Goal: Task Accomplishment & Management: Manage account settings

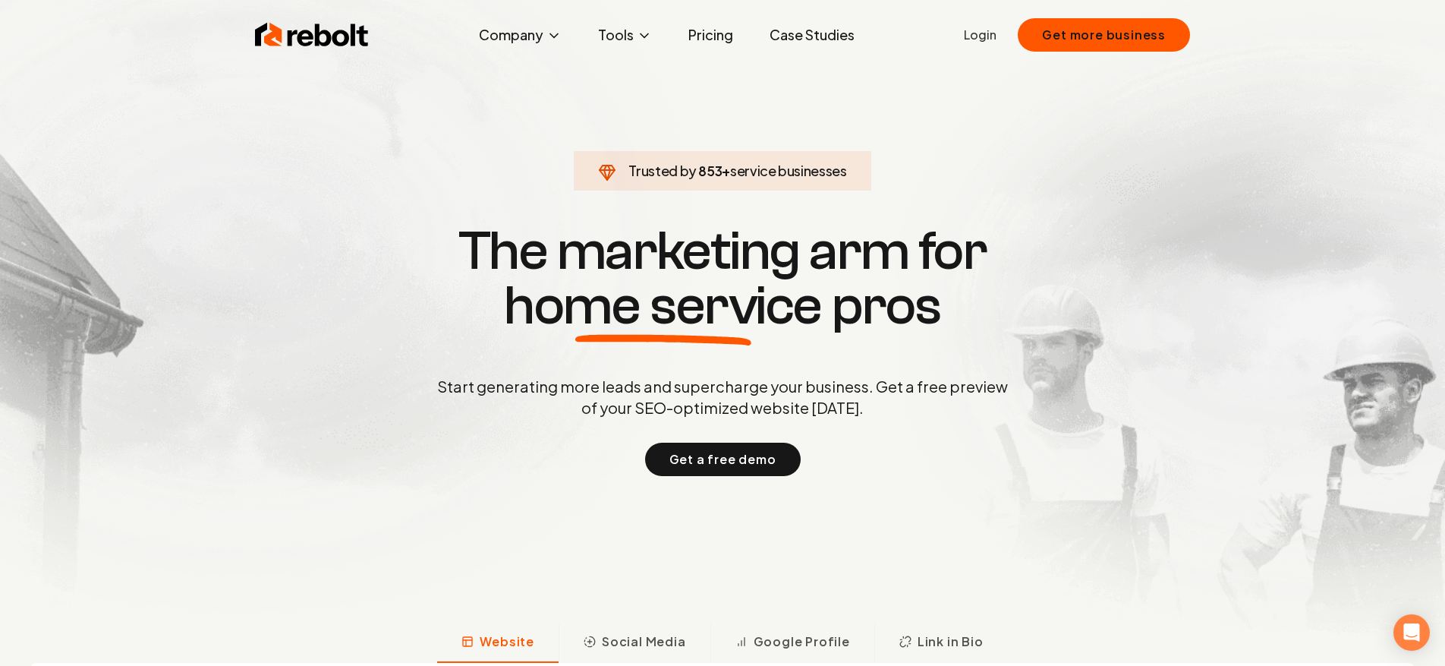
click at [984, 32] on link "Login" at bounding box center [980, 35] width 33 height 18
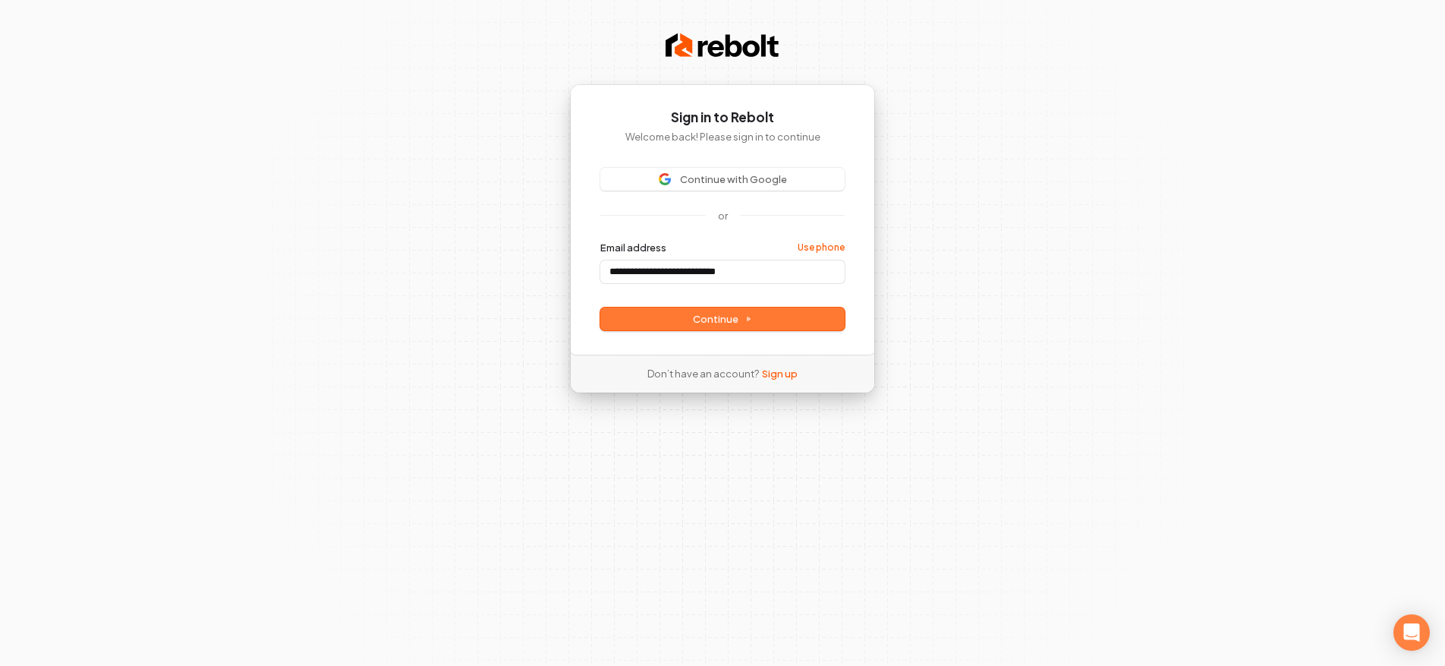
click at [703, 326] on button "Continue" at bounding box center [722, 318] width 244 height 23
type input "**********"
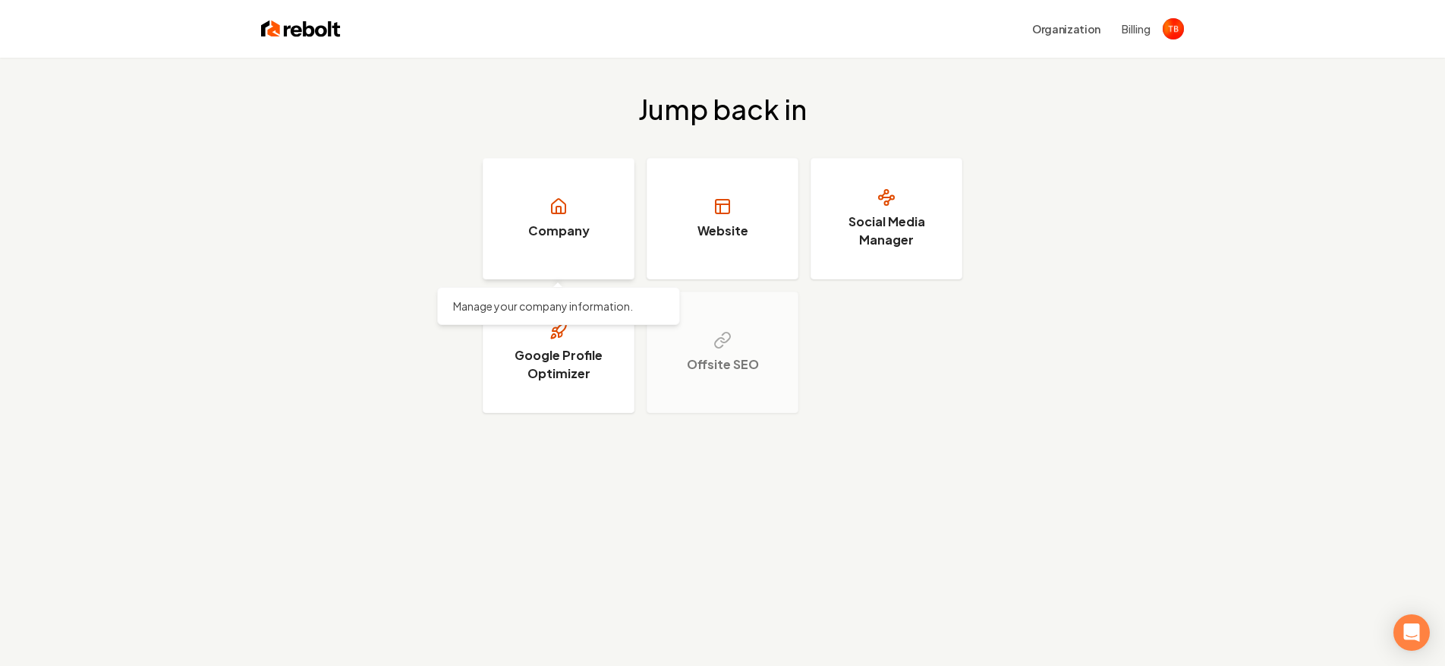
click at [600, 241] on link "Company" at bounding box center [559, 218] width 152 height 121
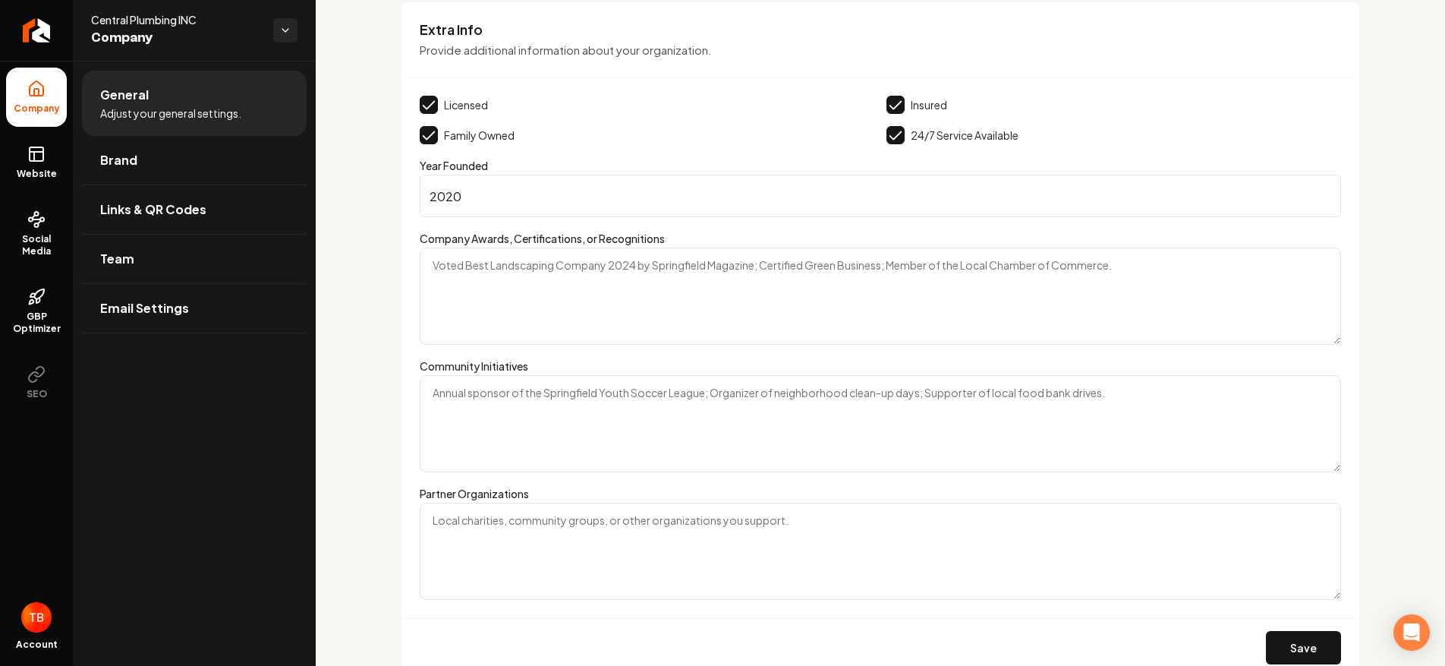
scroll to position [2595, 0]
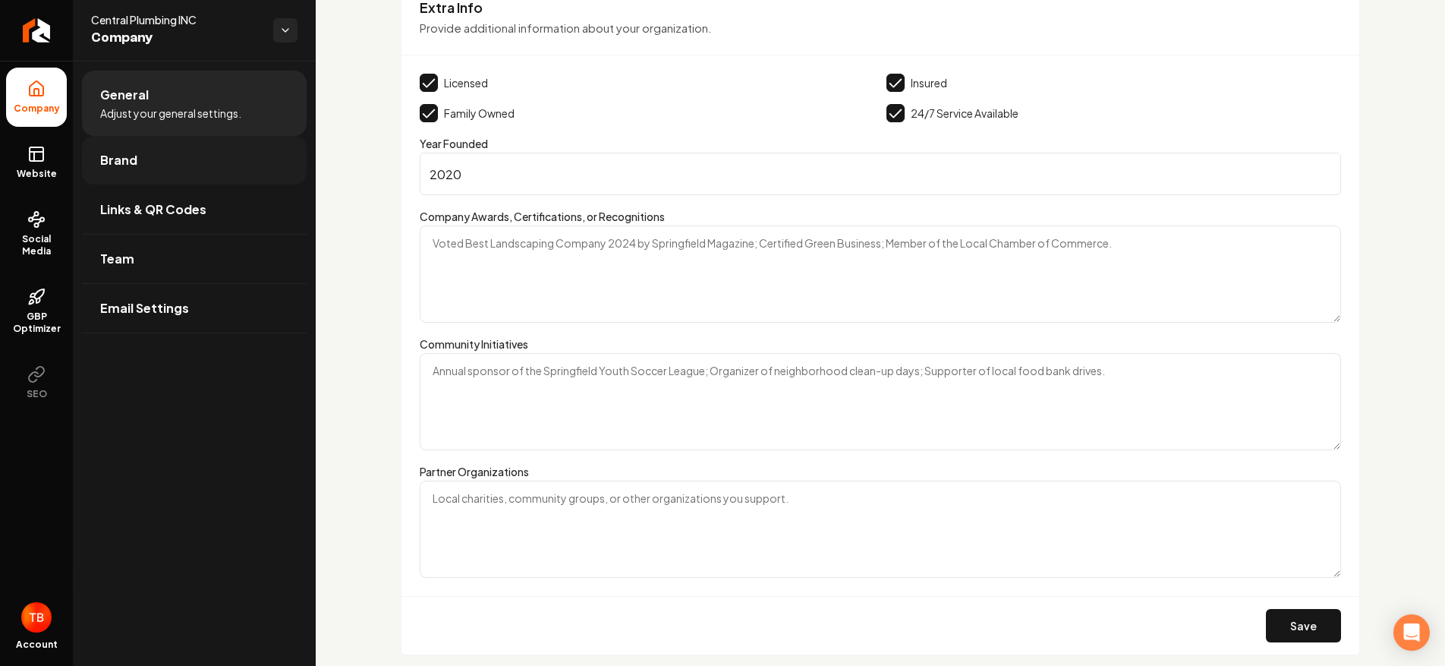
click at [184, 165] on link "Brand" at bounding box center [194, 160] width 225 height 49
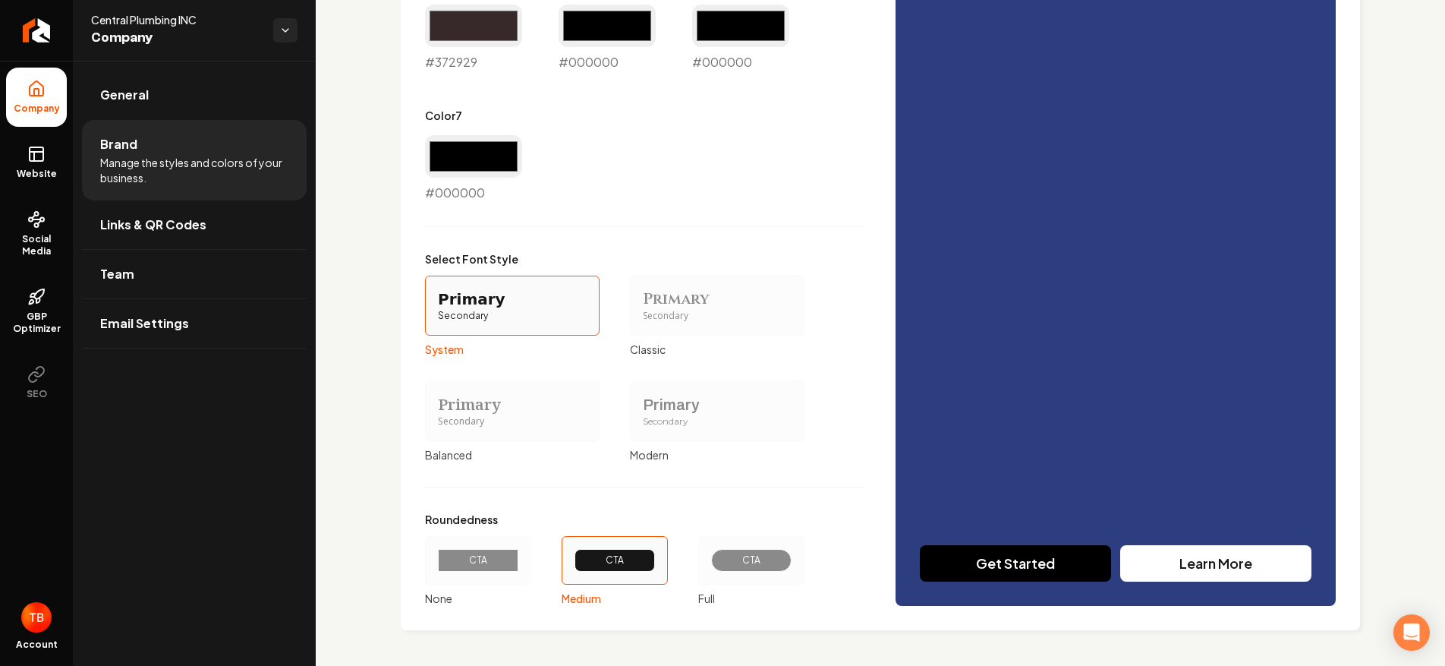
scroll to position [1087, 0]
click at [221, 234] on link "Links & QR Codes" at bounding box center [194, 224] width 225 height 49
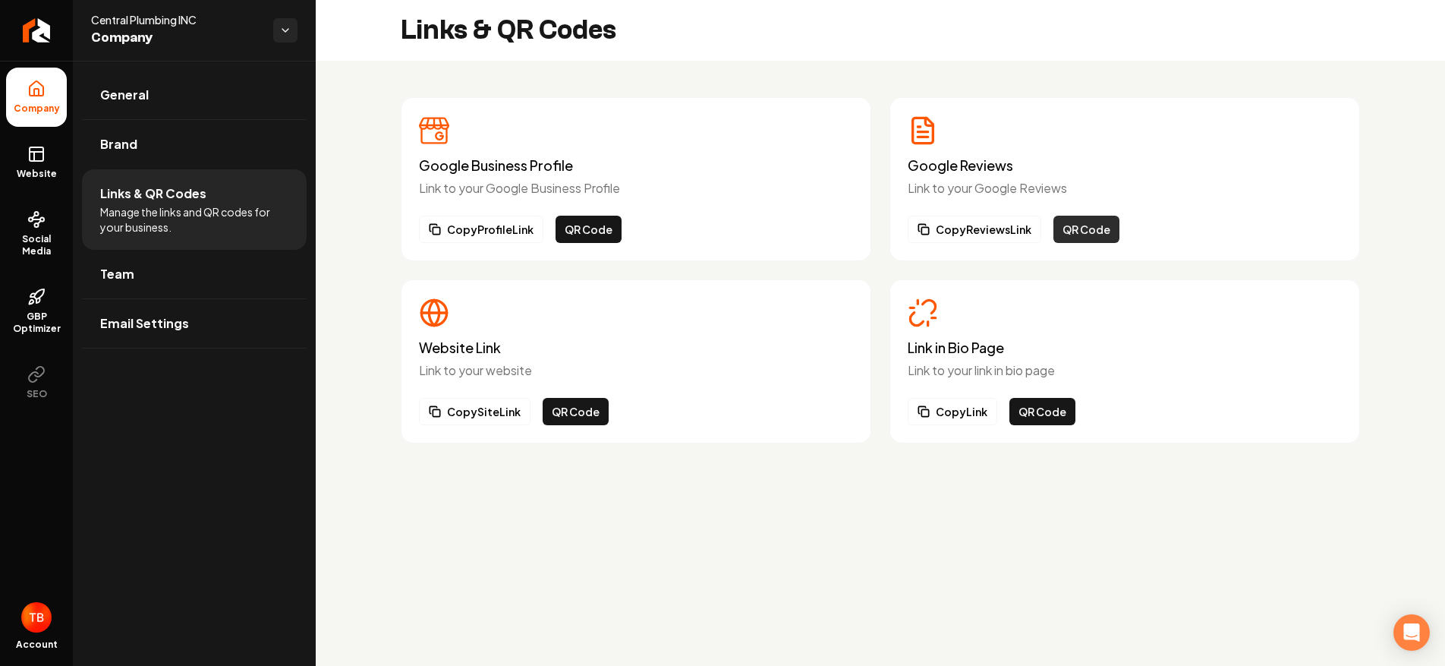
click at [1099, 232] on button "QR Code" at bounding box center [1086, 229] width 66 height 27
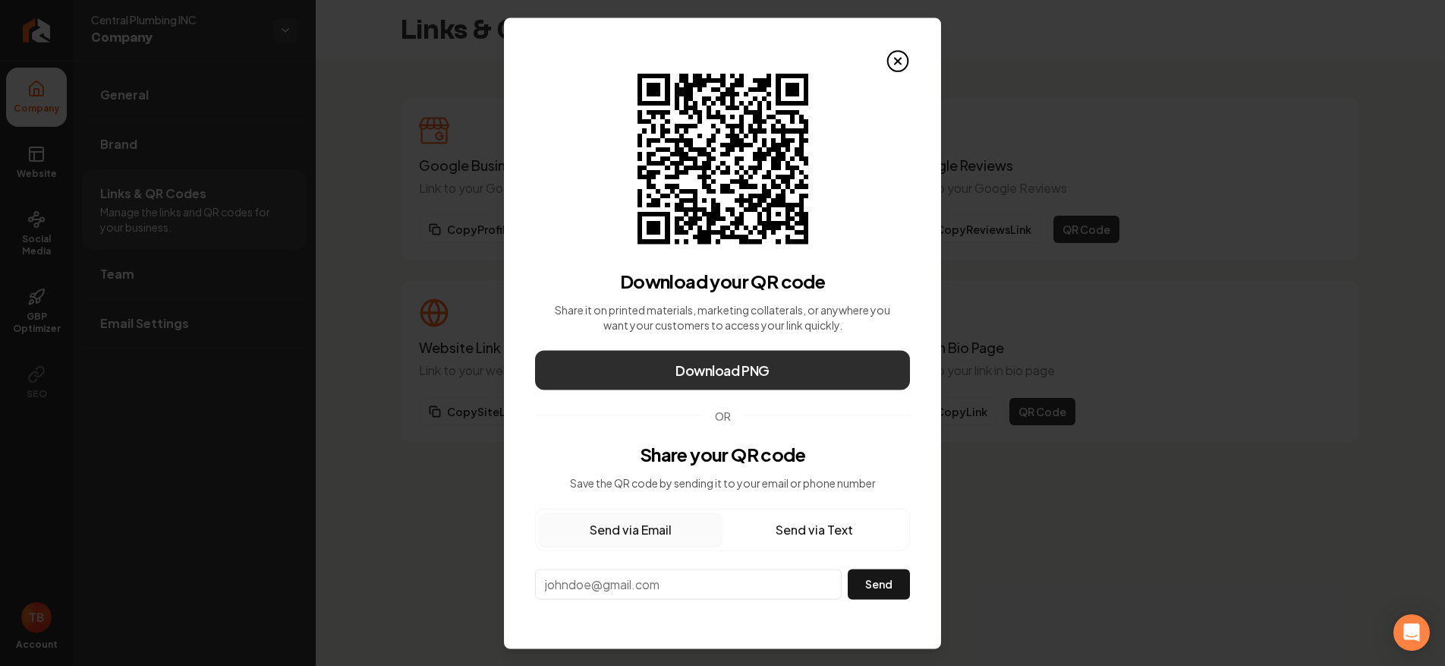
click at [762, 373] on span "Download PNG" at bounding box center [722, 369] width 94 height 21
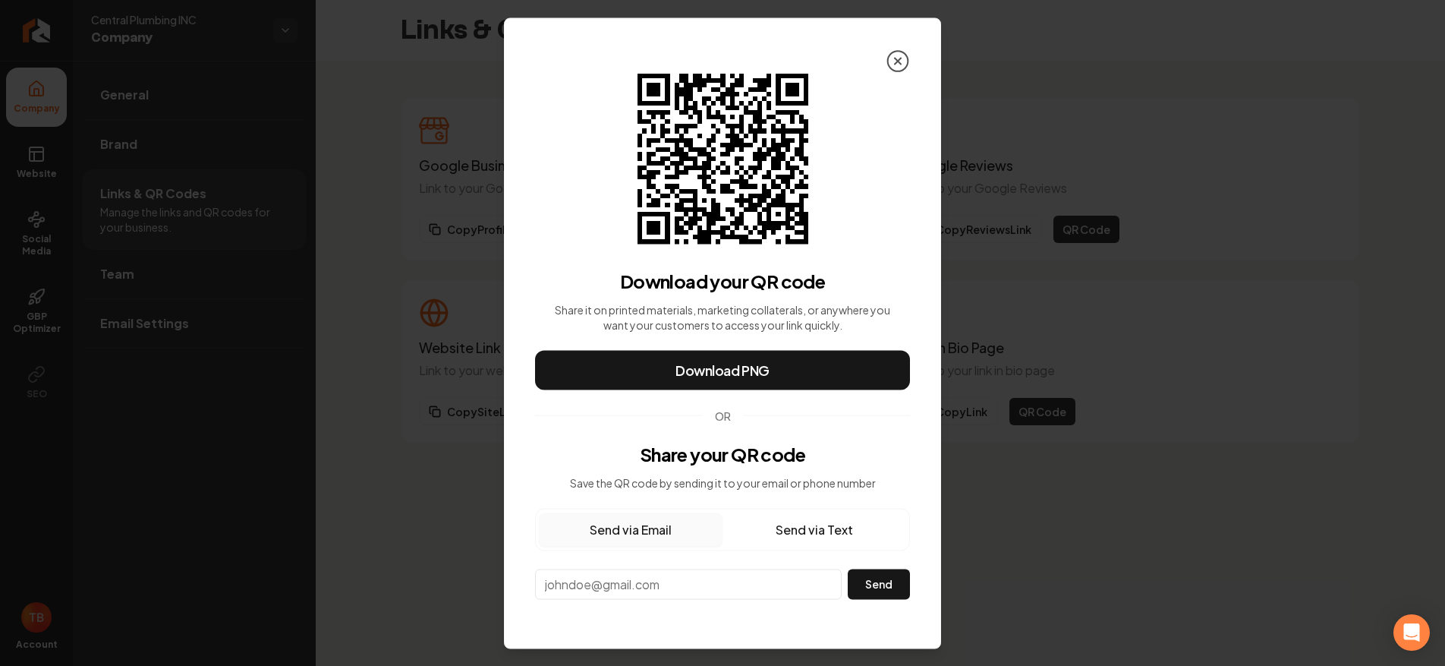
click at [899, 60] on icon at bounding box center [898, 61] width 6 height 6
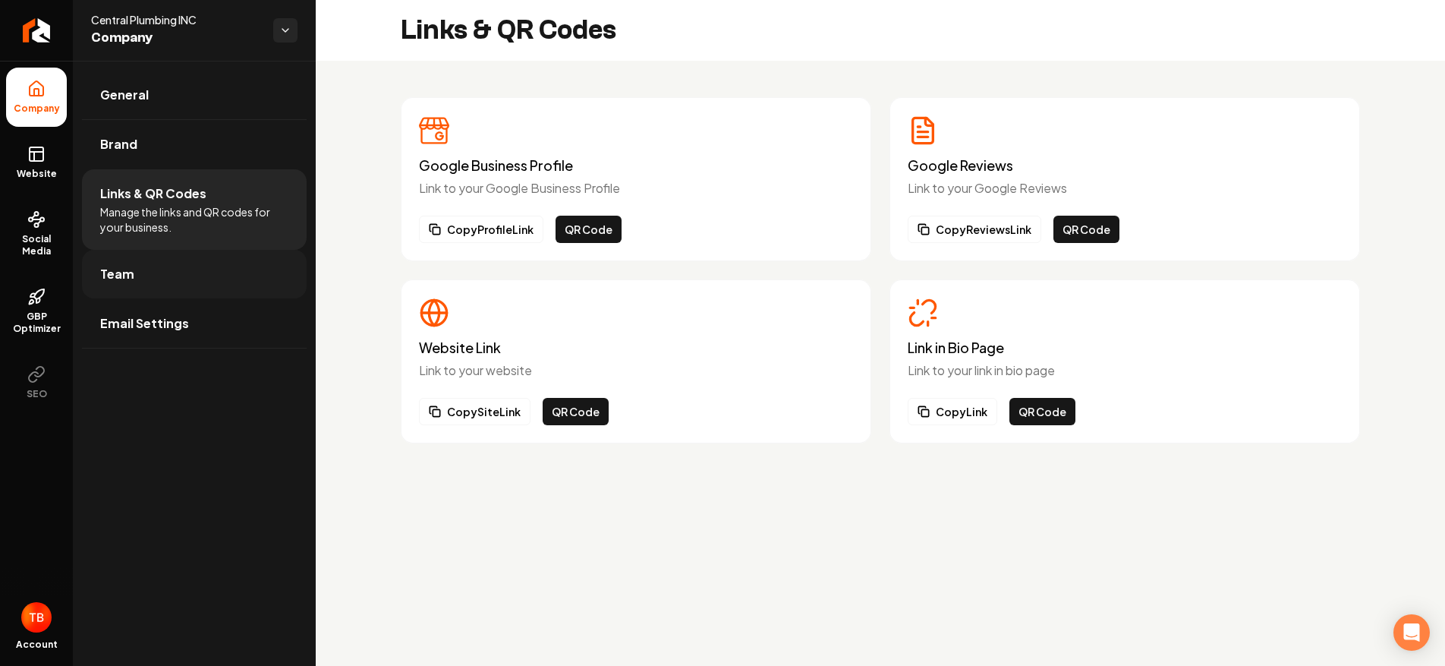
click at [181, 284] on link "Team" at bounding box center [194, 274] width 225 height 49
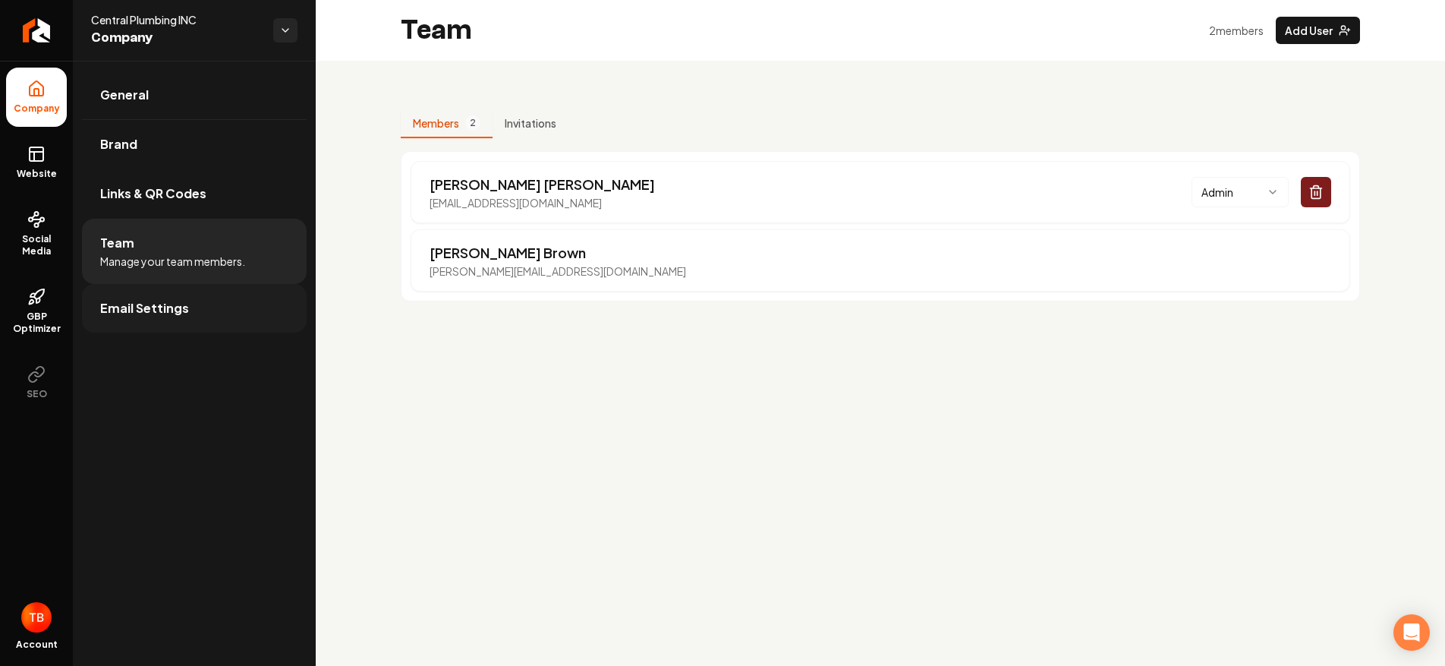
click at [150, 318] on link "Email Settings" at bounding box center [194, 308] width 225 height 49
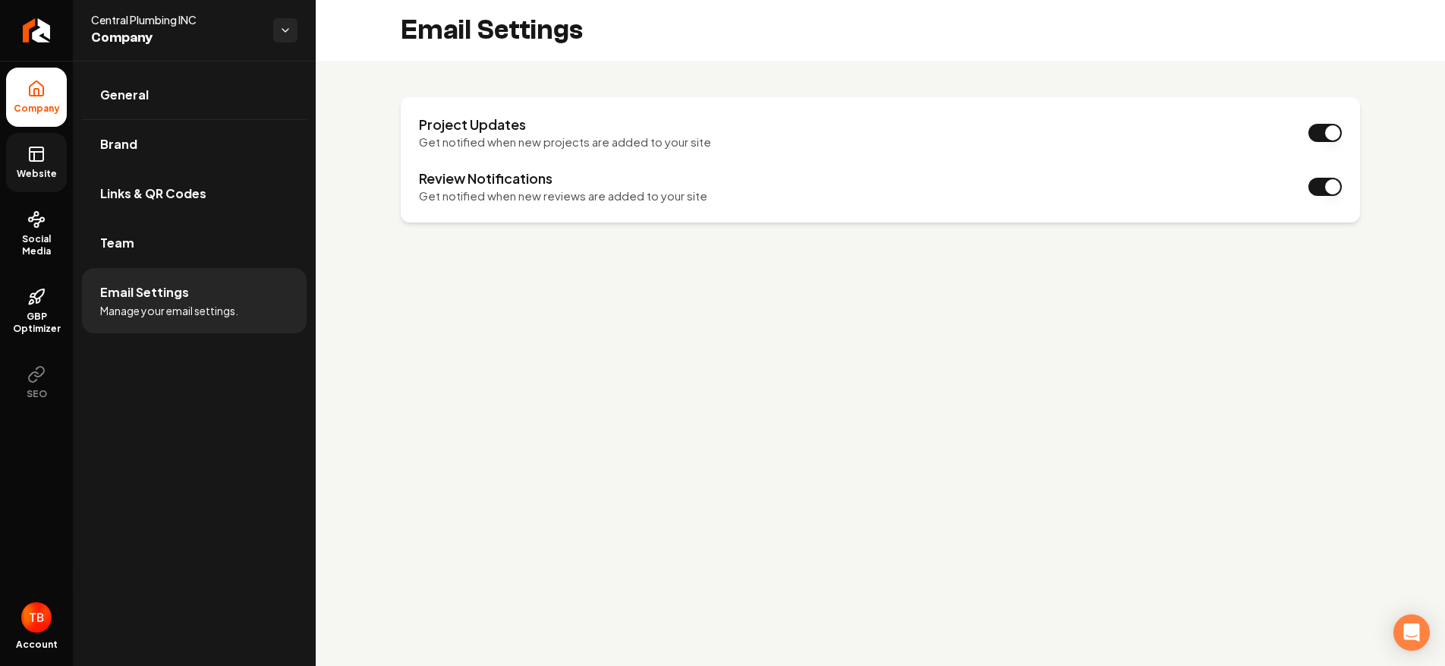
click at [50, 163] on link "Website" at bounding box center [36, 162] width 61 height 59
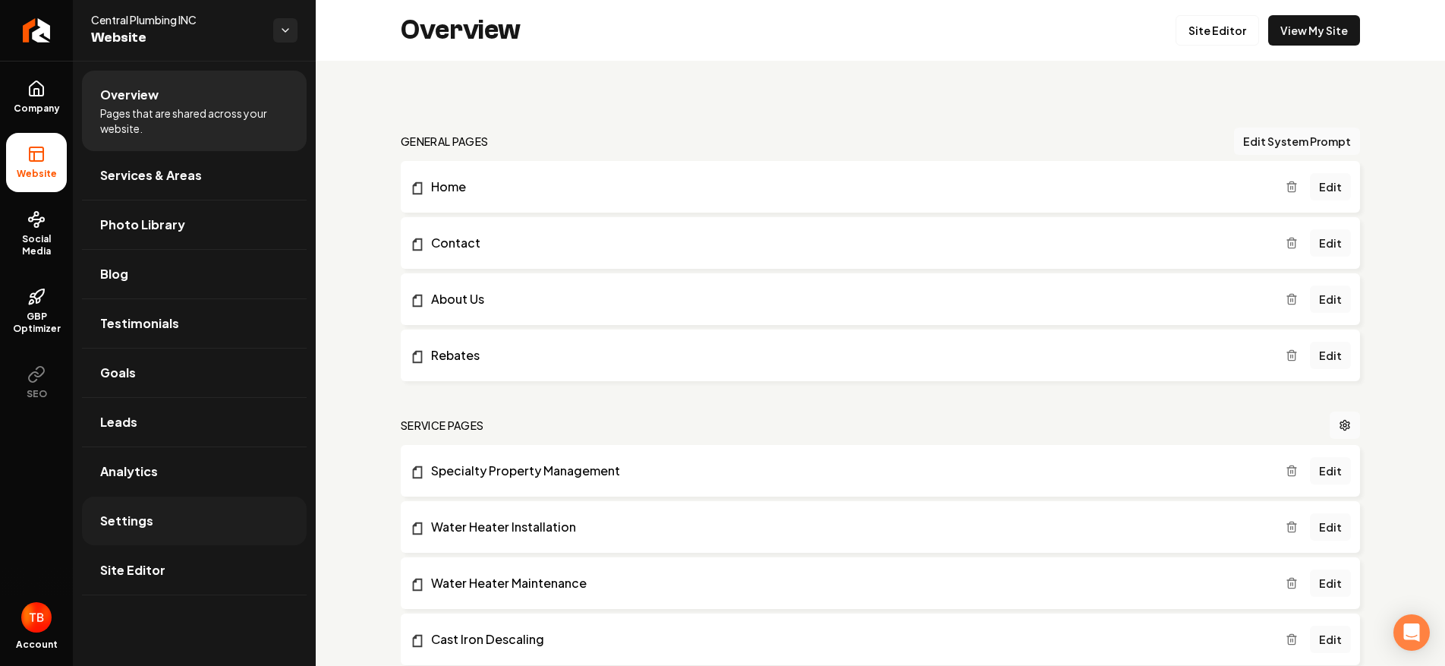
click at [200, 517] on link "Settings" at bounding box center [194, 520] width 225 height 49
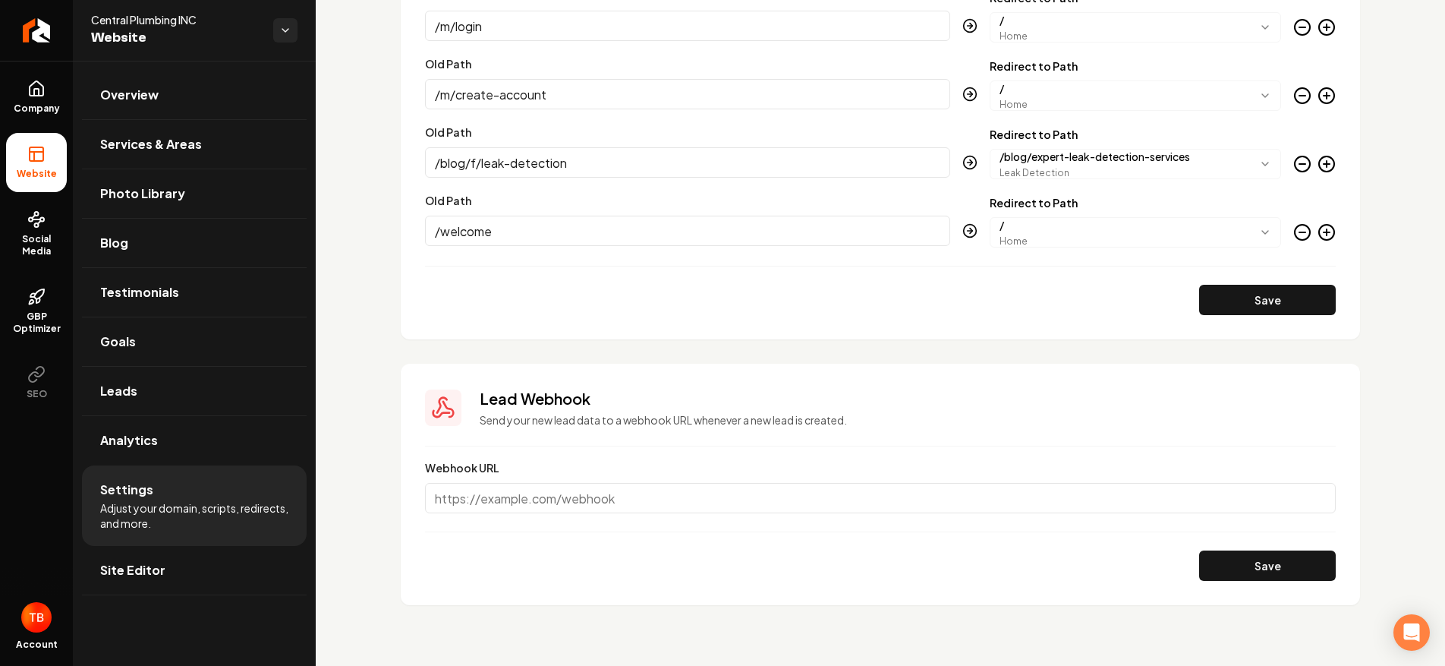
scroll to position [1928, 0]
click at [172, 449] on link "Analytics" at bounding box center [194, 440] width 225 height 49
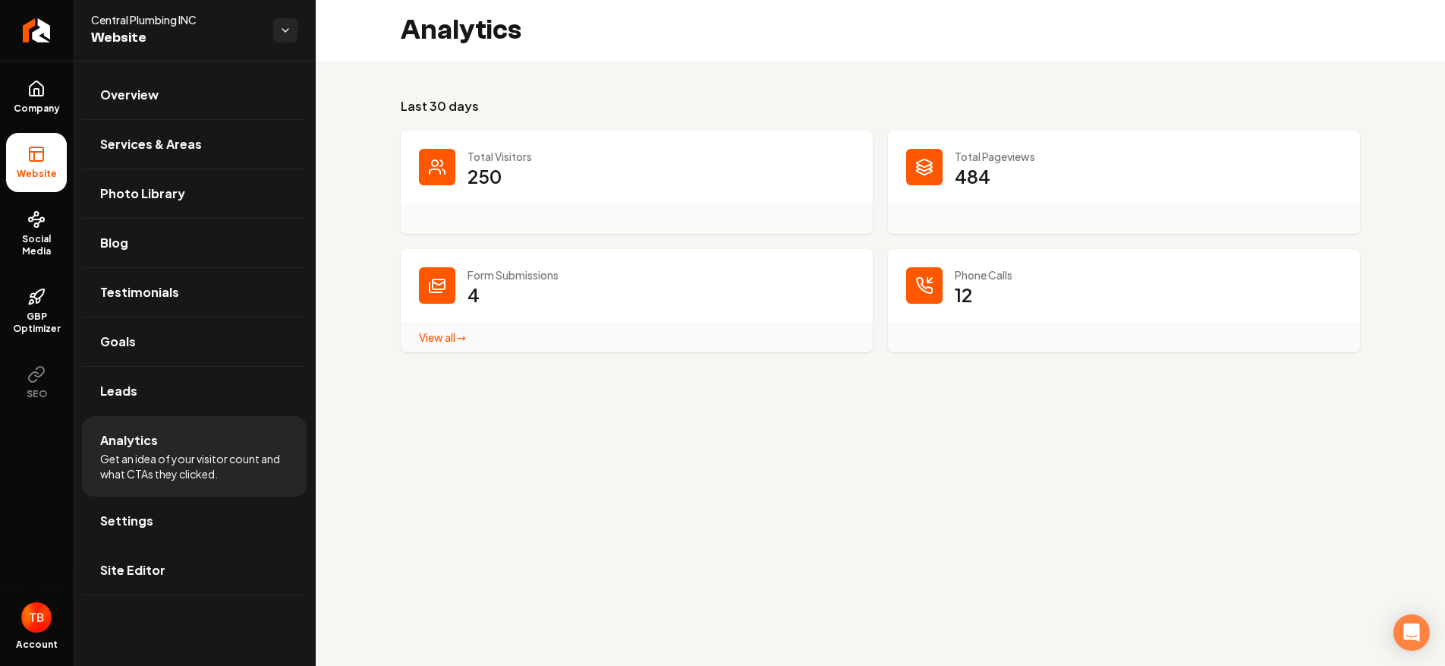
click at [449, 339] on link "View all → Form Submissions stats" at bounding box center [442, 337] width 47 height 14
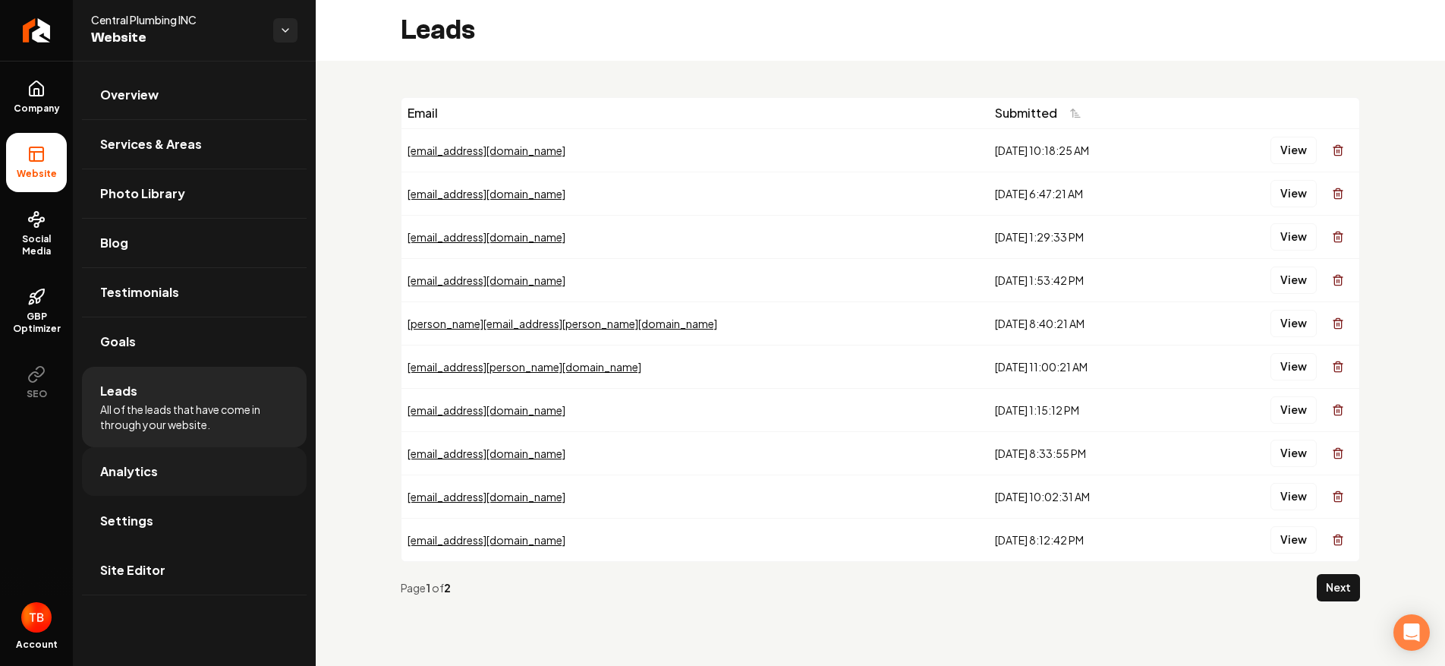
click at [153, 475] on span "Analytics" at bounding box center [129, 471] width 58 height 18
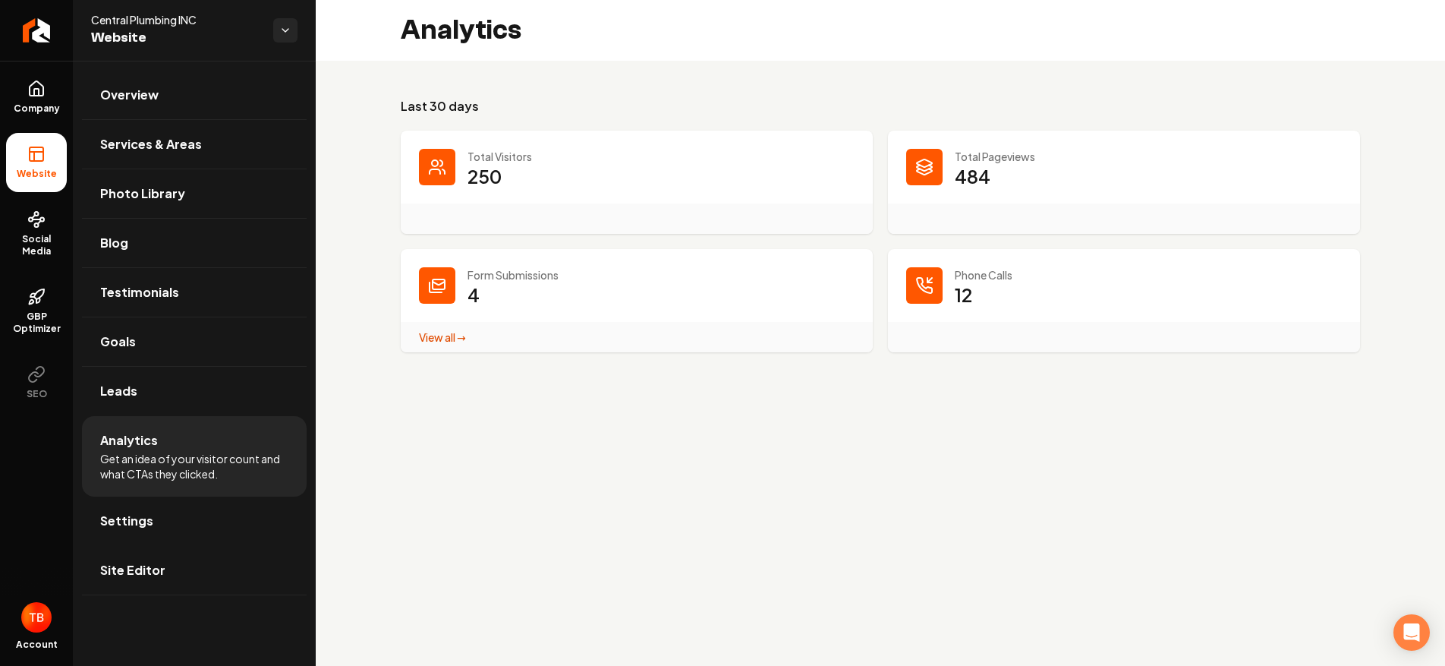
click at [433, 167] on icon "Main content area" at bounding box center [437, 167] width 18 height 18
click at [449, 102] on h3 "Last 30 days" at bounding box center [880, 106] width 959 height 18
click at [129, 345] on span "Goals" at bounding box center [118, 341] width 36 height 18
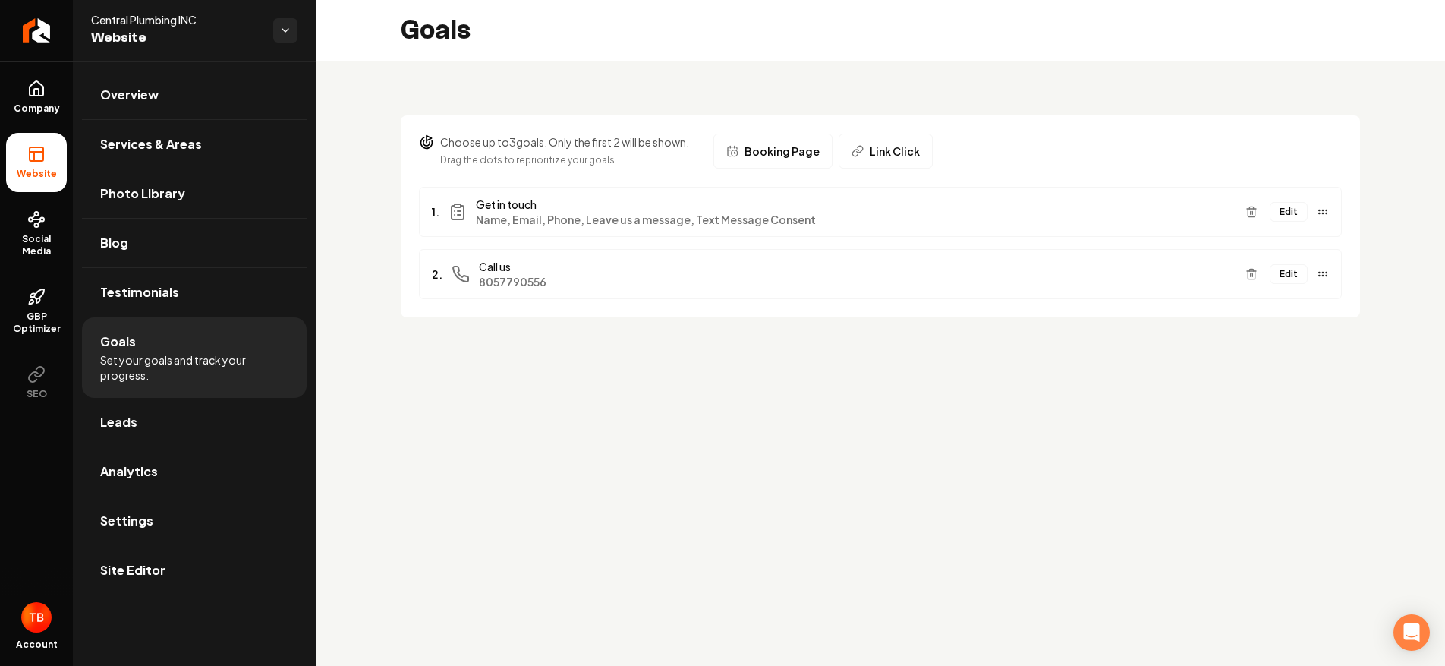
scroll to position [0, 1]
click at [178, 294] on link "Testimonials" at bounding box center [194, 292] width 225 height 49
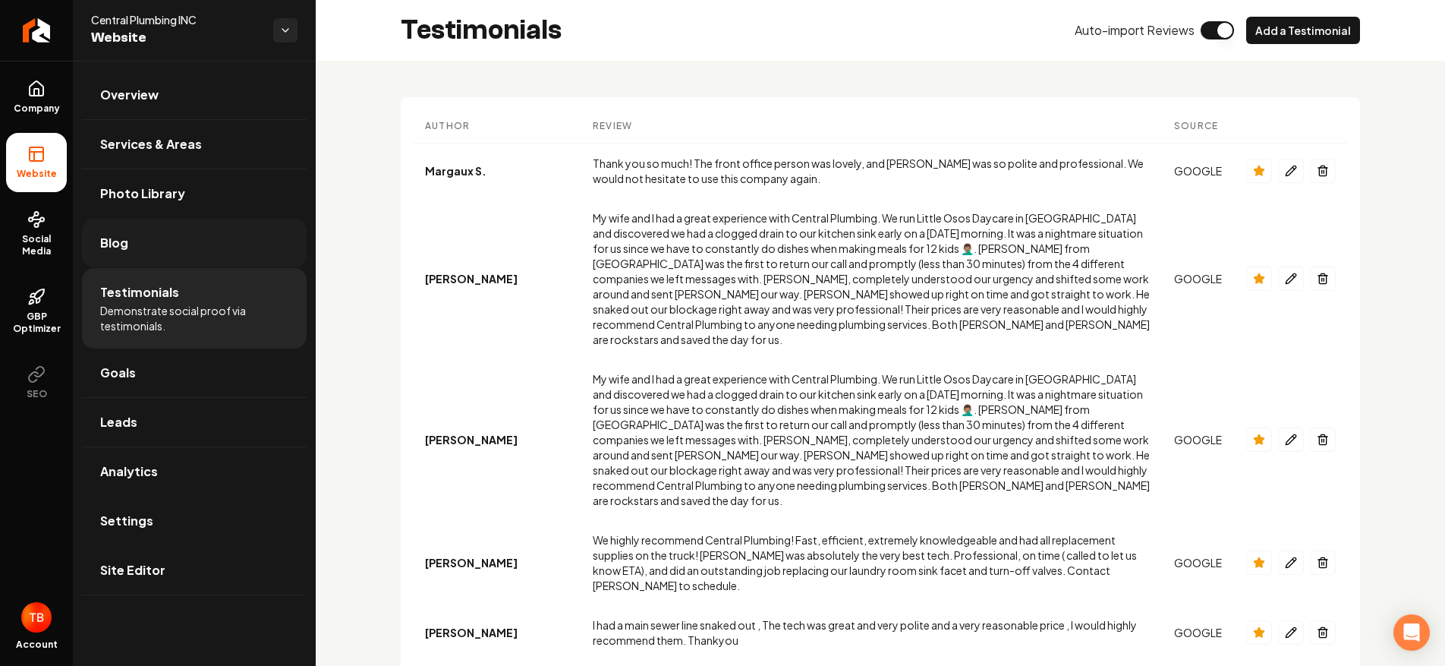
click at [165, 247] on link "Blog" at bounding box center [194, 243] width 225 height 49
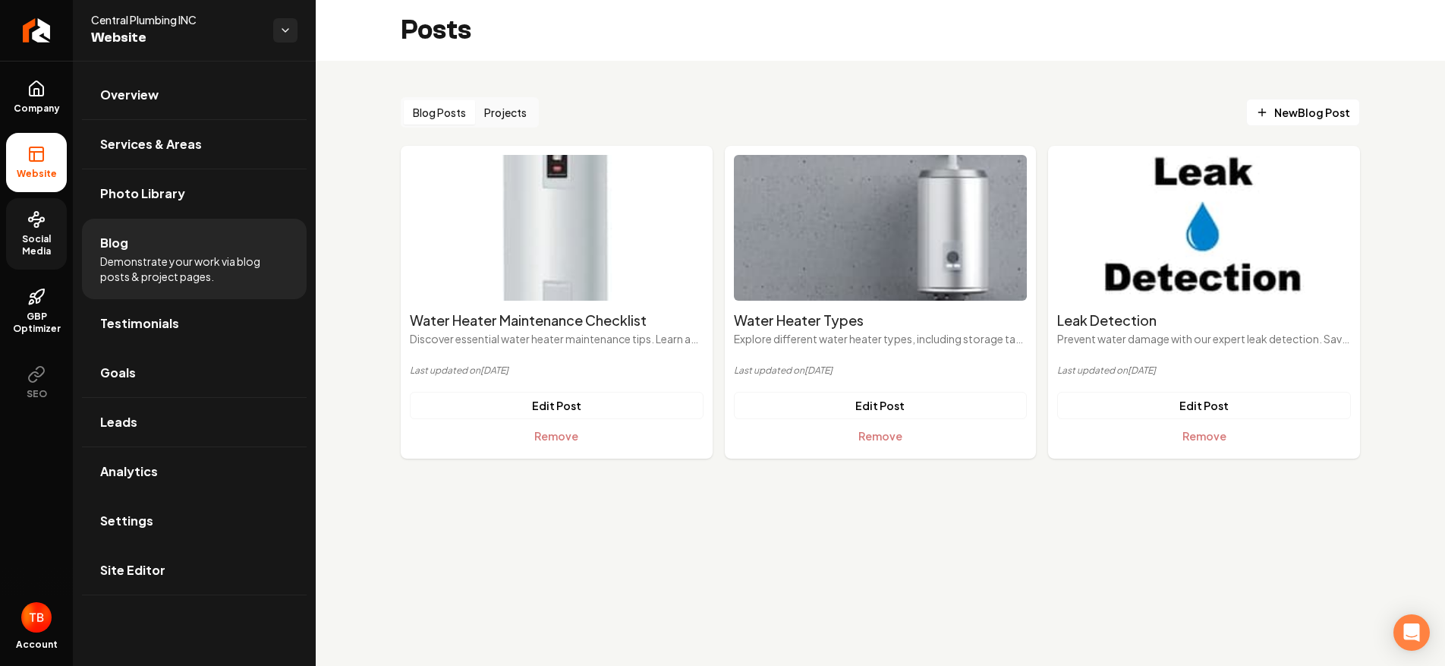
click at [36, 240] on span "Social Media" at bounding box center [36, 245] width 61 height 24
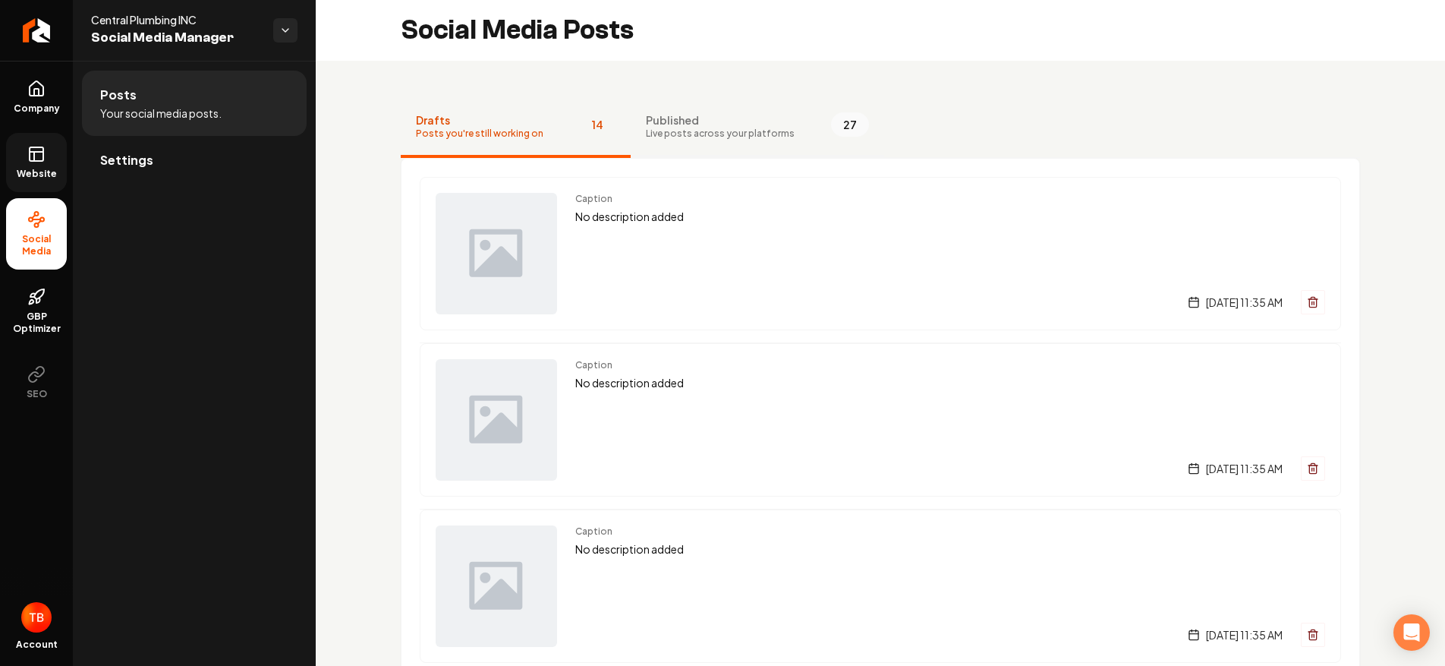
click at [698, 121] on span "Published" at bounding box center [720, 119] width 149 height 15
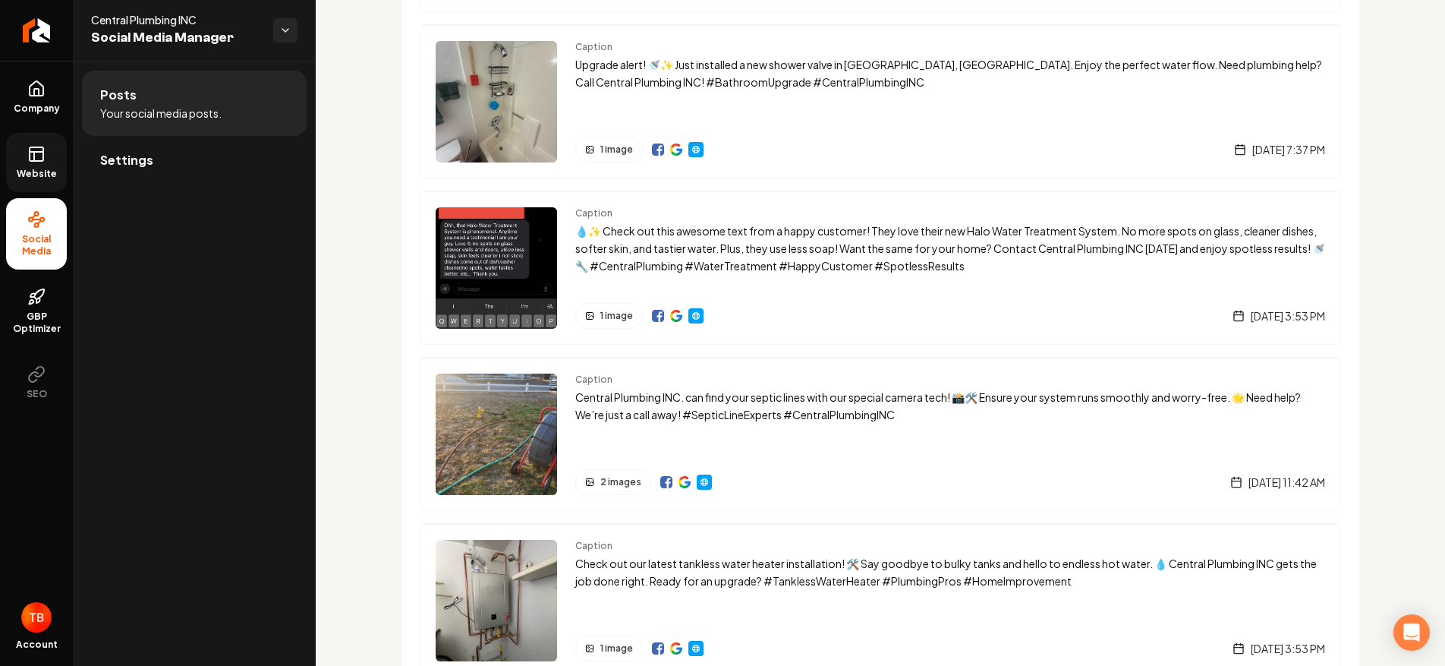
scroll to position [968, 0]
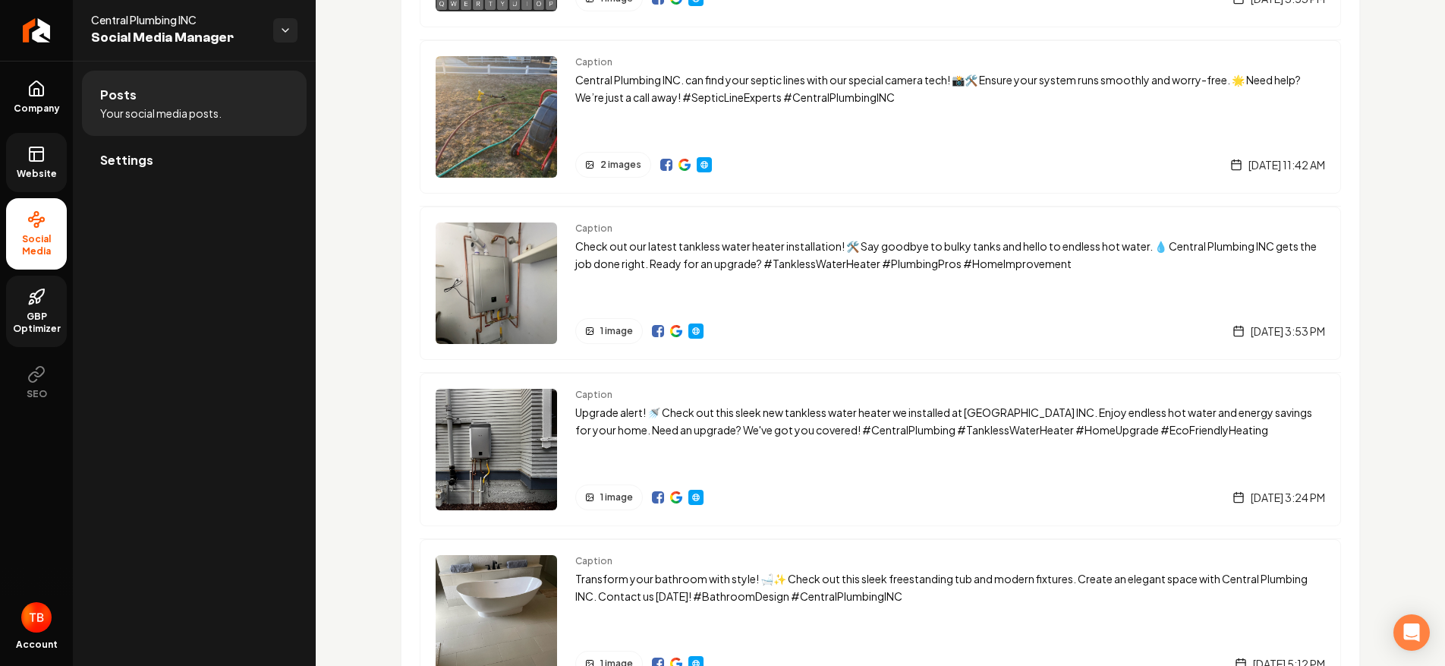
click at [40, 319] on span "GBP Optimizer" at bounding box center [36, 322] width 61 height 24
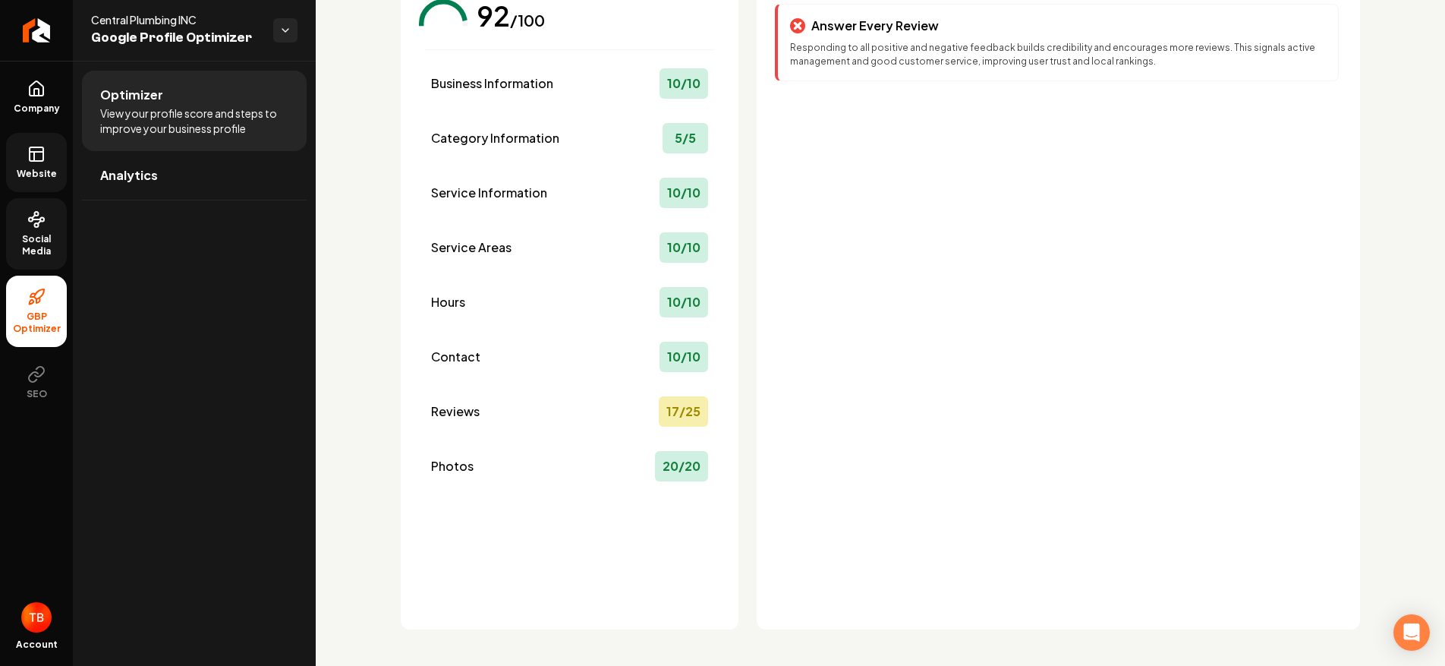
scroll to position [167, 0]
click at [30, 383] on button "SEO" at bounding box center [36, 382] width 61 height 59
click at [40, 402] on button "SEO" at bounding box center [36, 382] width 61 height 59
click at [49, 239] on span "Social Media" at bounding box center [36, 245] width 61 height 24
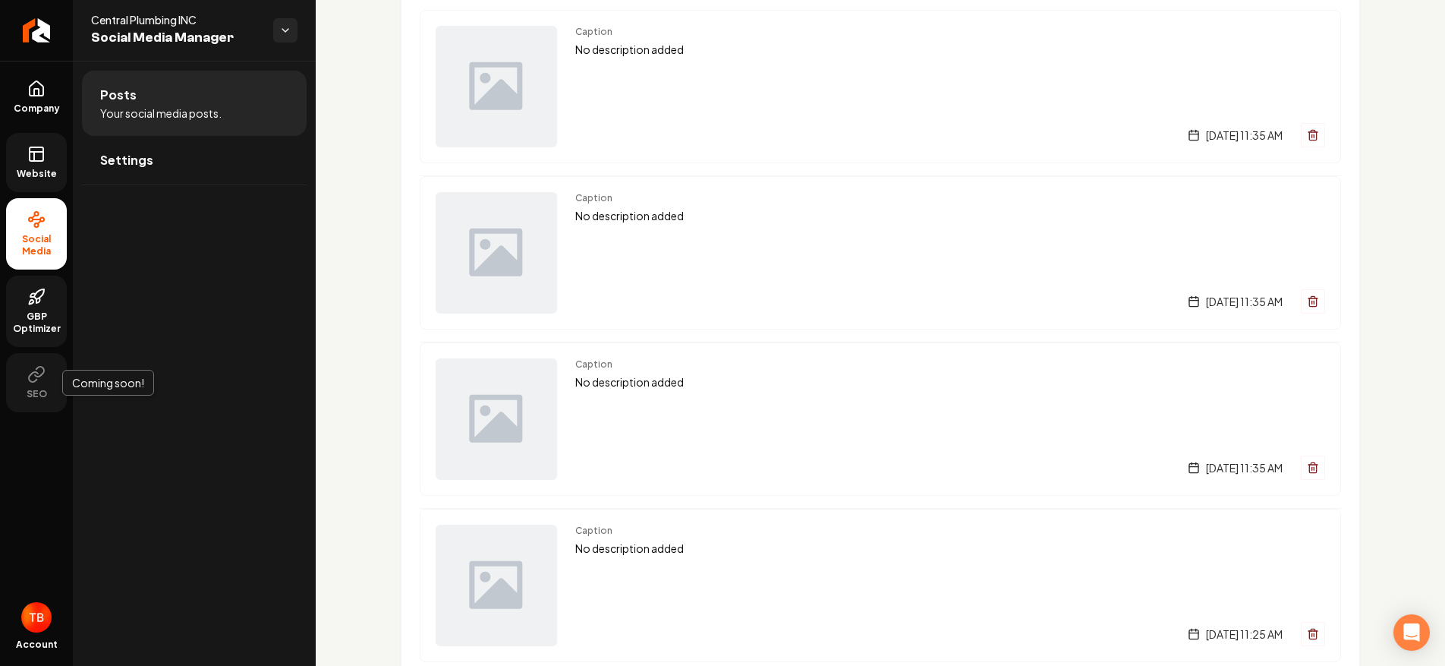
click at [33, 375] on icon at bounding box center [36, 374] width 18 height 18
click at [28, 104] on span "Company" at bounding box center [37, 108] width 58 height 12
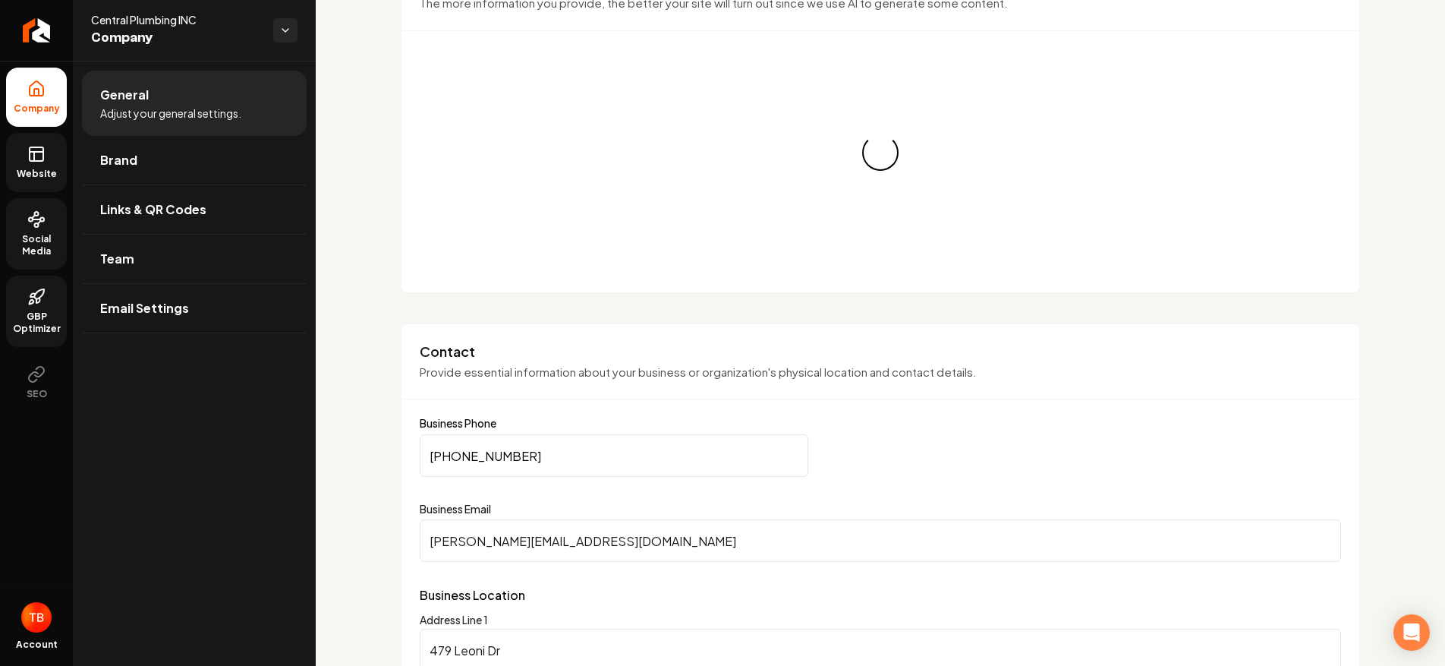
click at [30, 158] on rect at bounding box center [37, 154] width 14 height 14
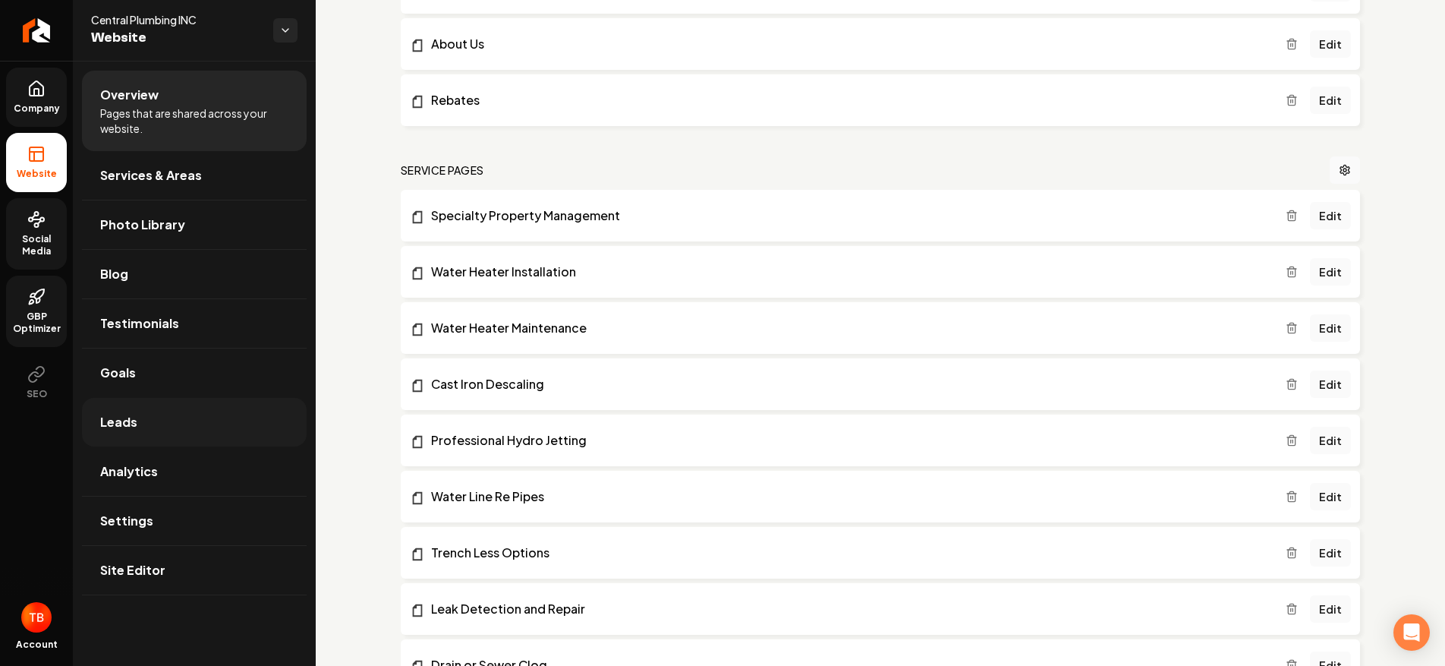
click at [165, 415] on link "Leads" at bounding box center [194, 422] width 225 height 49
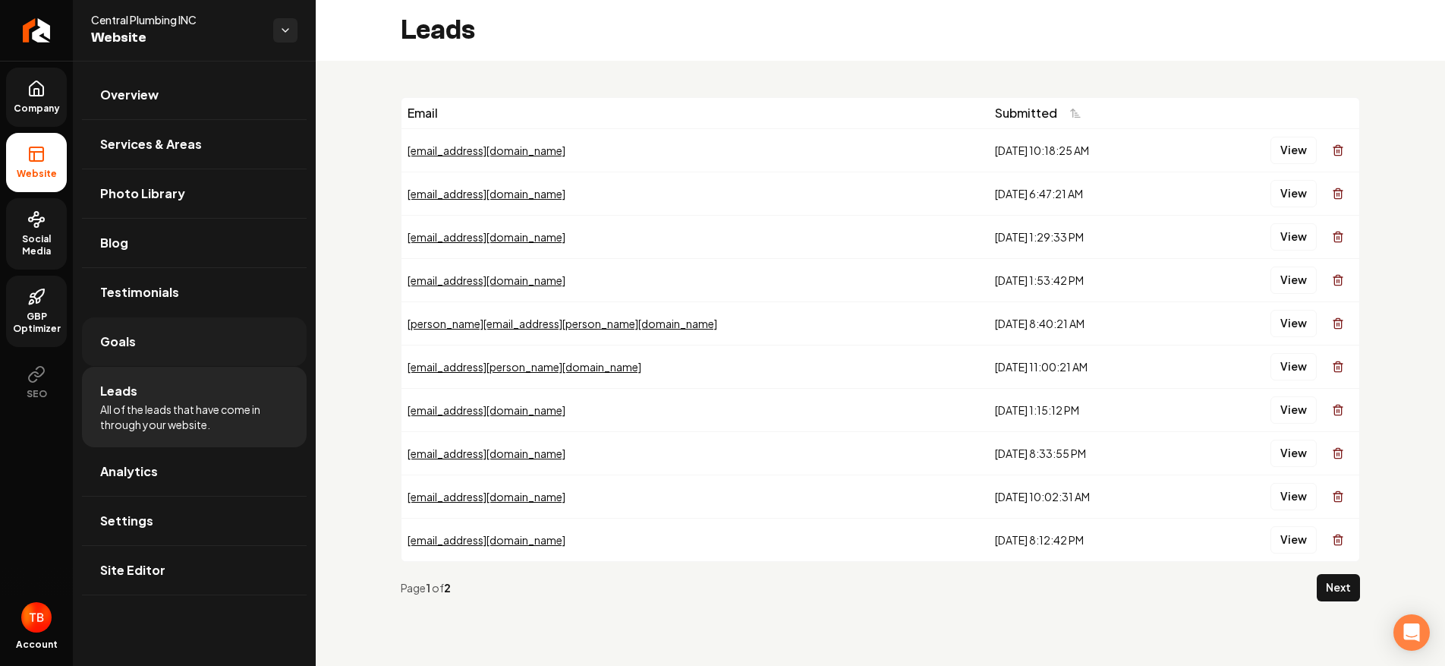
click at [168, 345] on link "Goals" at bounding box center [194, 341] width 225 height 49
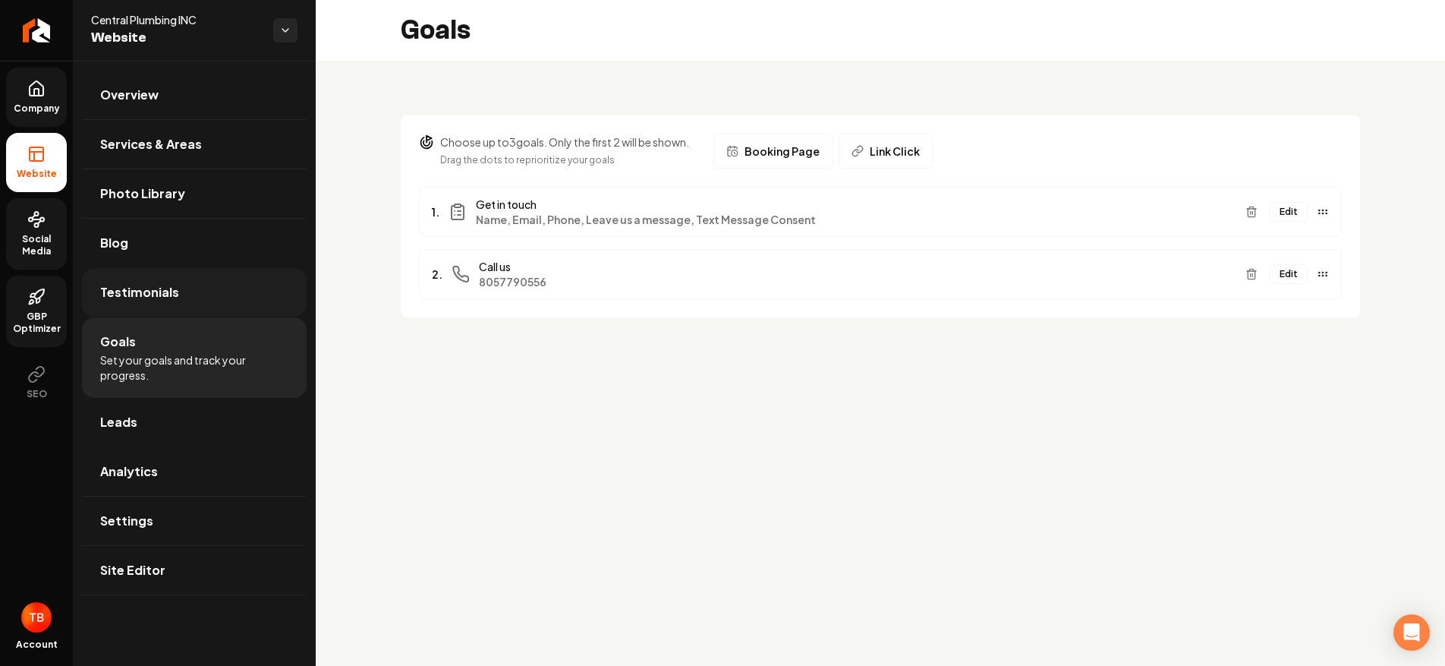
click at [168, 282] on link "Testimonials" at bounding box center [194, 292] width 225 height 49
click at [179, 244] on link "Blog" at bounding box center [194, 243] width 225 height 49
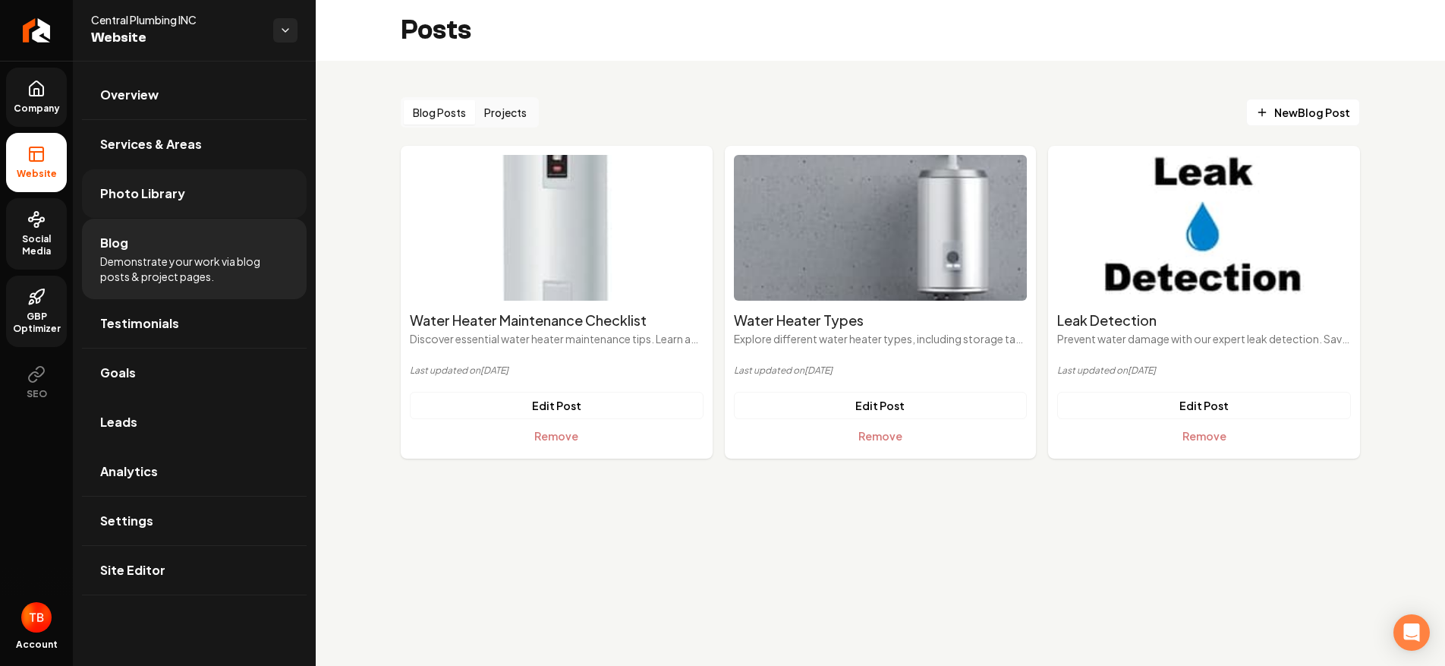
click at [188, 184] on link "Photo Library" at bounding box center [194, 193] width 225 height 49
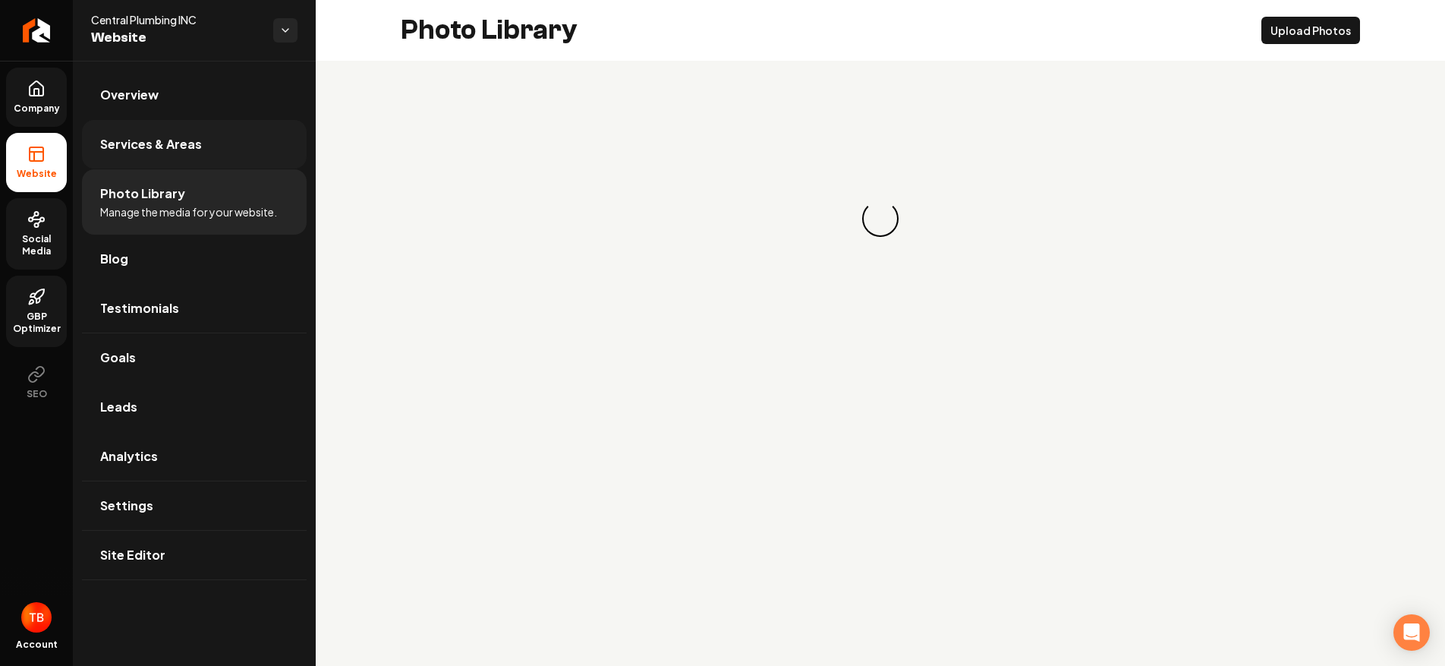
click at [184, 153] on link "Services & Areas" at bounding box center [194, 144] width 225 height 49
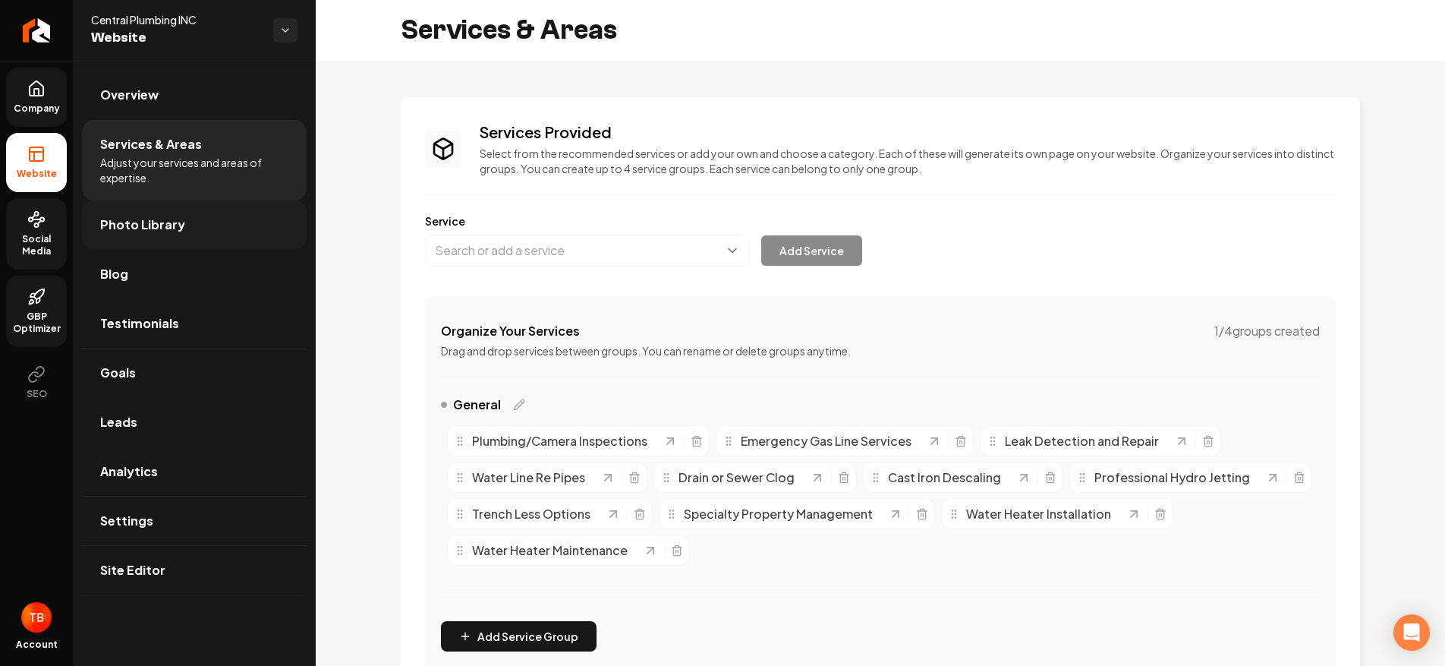
scroll to position [5, 0]
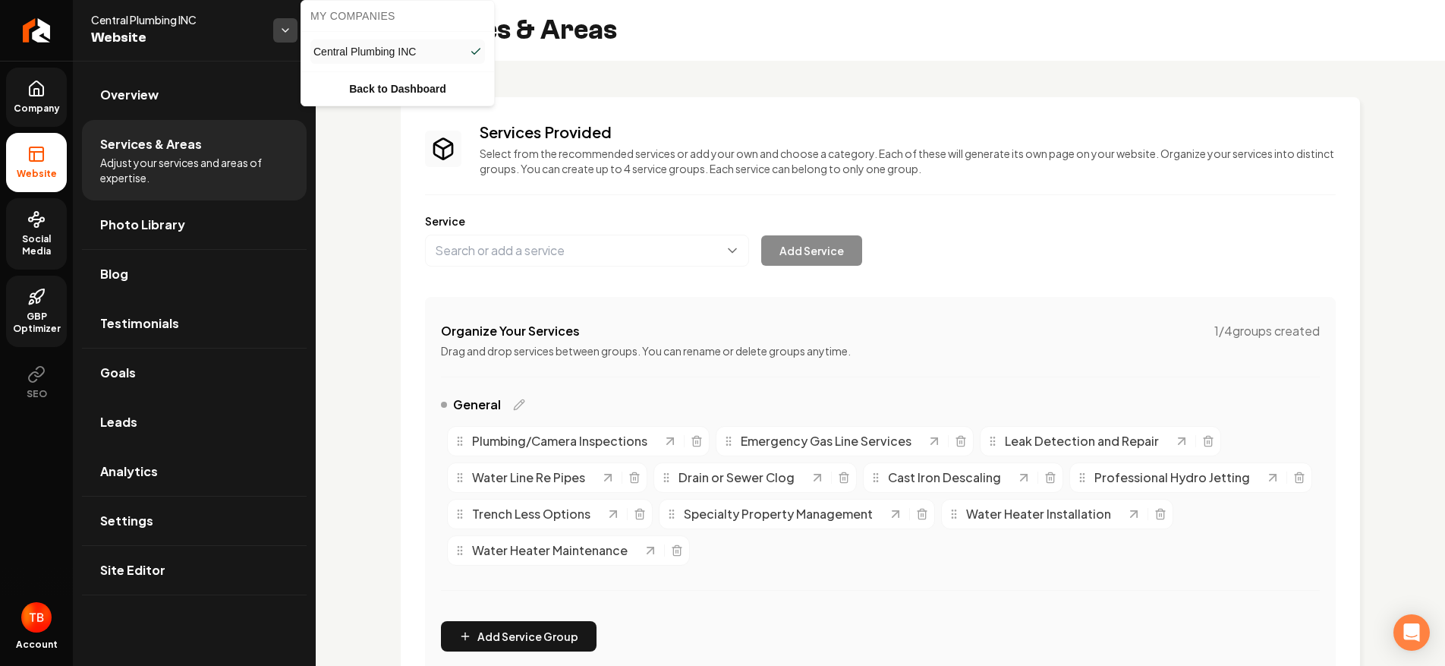
click at [273, 29] on html "Company Website Social Media GBP Optimizer SEO Account Central Plumbing INC Web…" at bounding box center [722, 333] width 1445 height 666
click at [253, 114] on html "Company Website Social Media GBP Optimizer SEO Account Central Plumbing INC Web…" at bounding box center [722, 333] width 1445 height 666
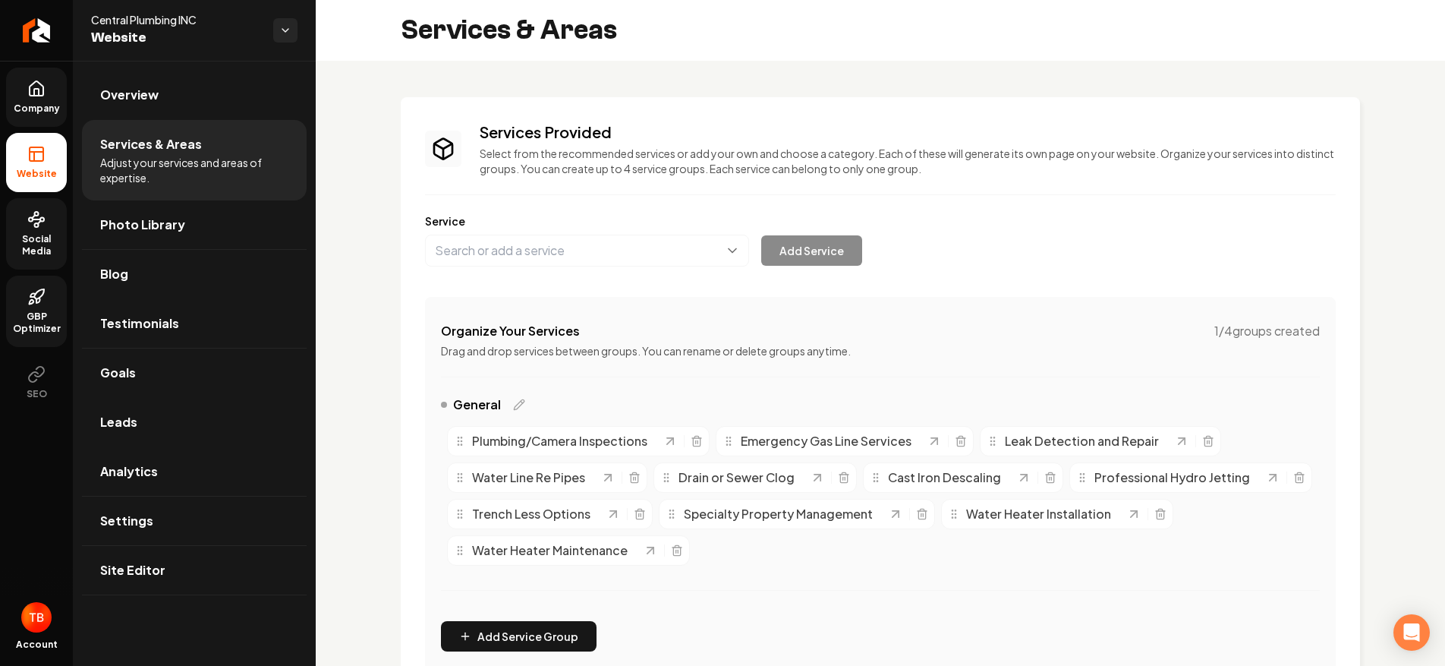
scroll to position [0, 0]
click at [25, 87] on link "Company" at bounding box center [36, 97] width 61 height 59
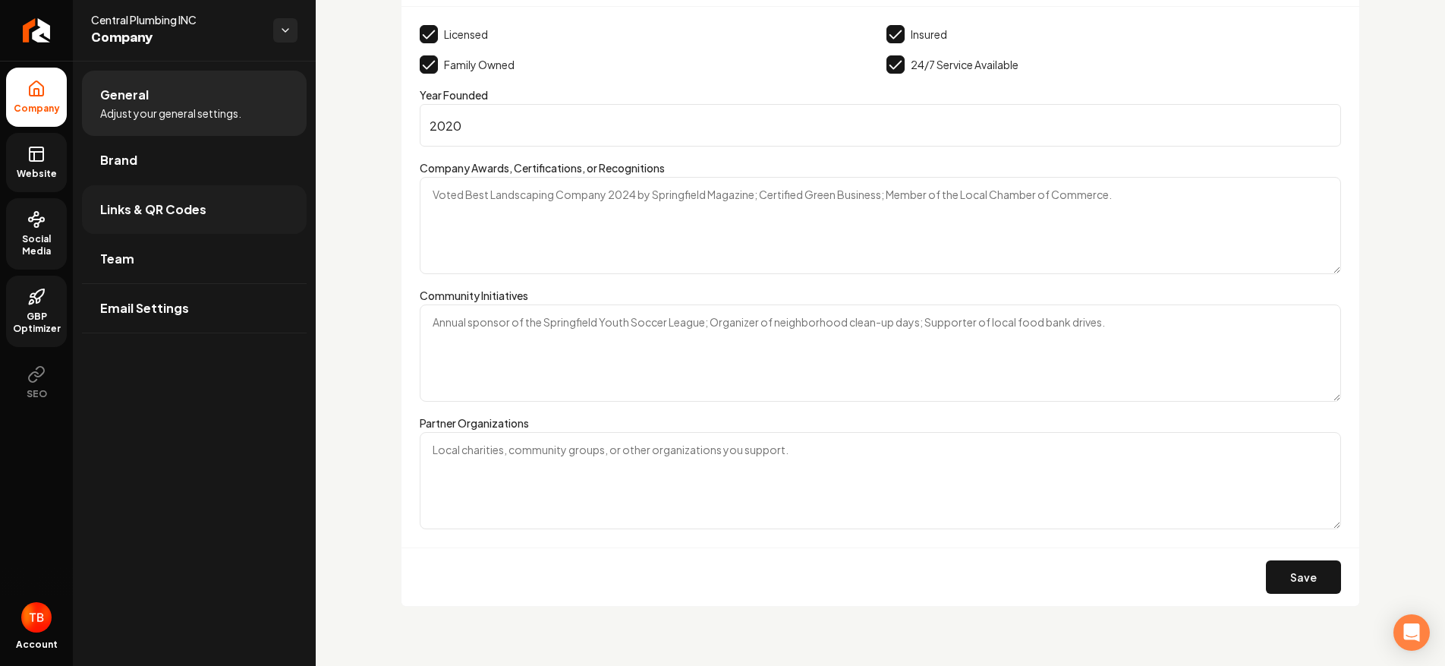
click at [172, 217] on span "Links & QR Codes" at bounding box center [153, 209] width 106 height 18
